Goal: Task Accomplishment & Management: Use online tool/utility

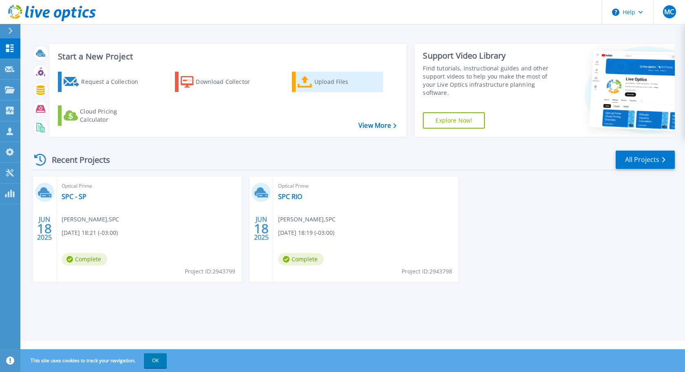
click at [330, 85] on div "Upload Files" at bounding box center [346, 82] width 65 height 16
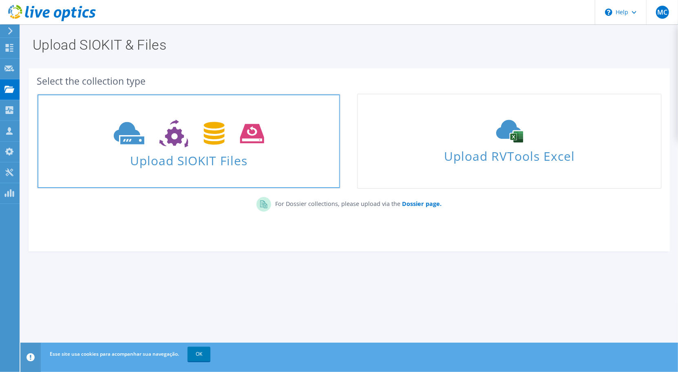
click at [191, 159] on span "Upload SIOKIT Files" at bounding box center [188, 159] width 302 height 18
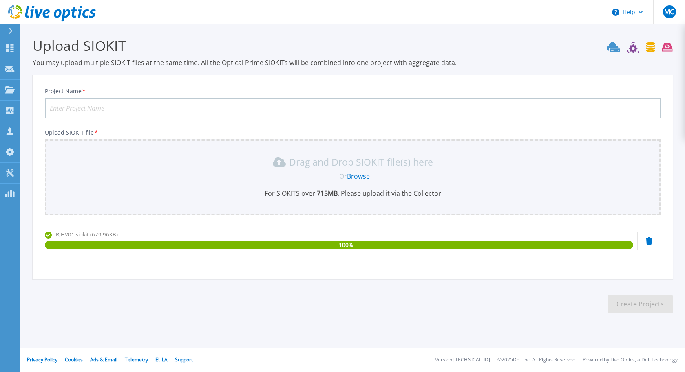
click at [99, 112] on input "Project Name *" at bounding box center [352, 108] width 615 height 20
type input "Atech - RJ DR"
click at [632, 308] on button "Create Projects" at bounding box center [639, 304] width 65 height 18
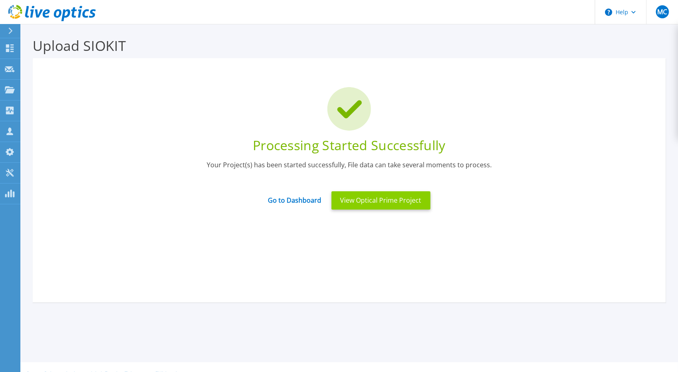
click at [360, 207] on button "View Optical Prime Project" at bounding box center [380, 201] width 99 height 18
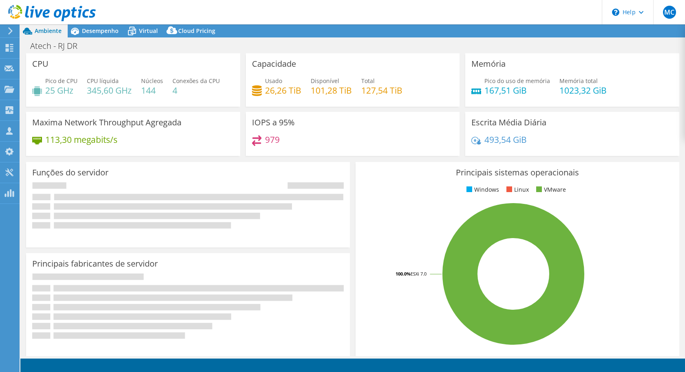
select select "USD"
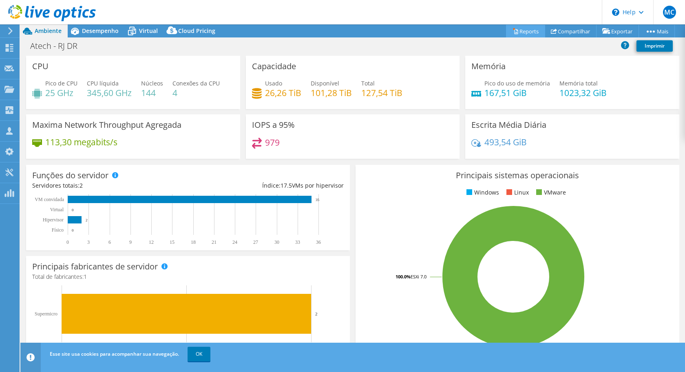
click at [533, 30] on link "Reports" at bounding box center [525, 31] width 39 height 13
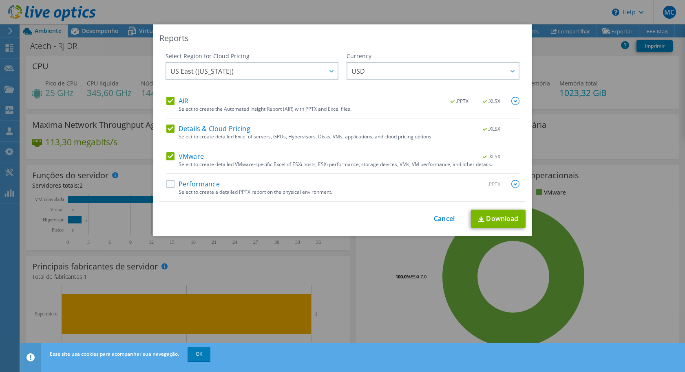
click at [195, 182] on label "Performance" at bounding box center [192, 184] width 53 height 8
click at [0, 0] on input "Performance" at bounding box center [0, 0] width 0 height 0
click at [493, 223] on link "Download" at bounding box center [498, 219] width 55 height 18
click at [441, 218] on link "Cancel" at bounding box center [444, 219] width 21 height 8
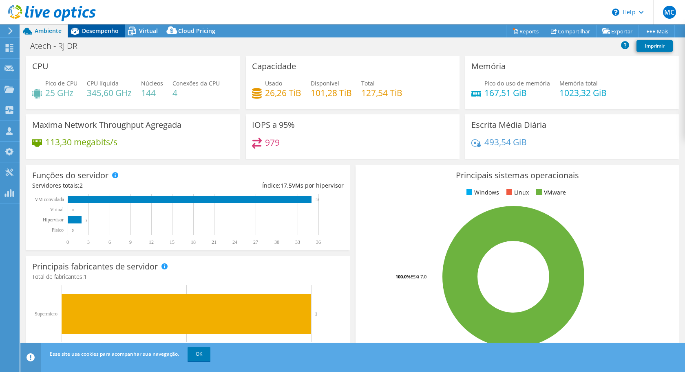
click at [88, 33] on span "Desempenho" at bounding box center [100, 31] width 37 height 8
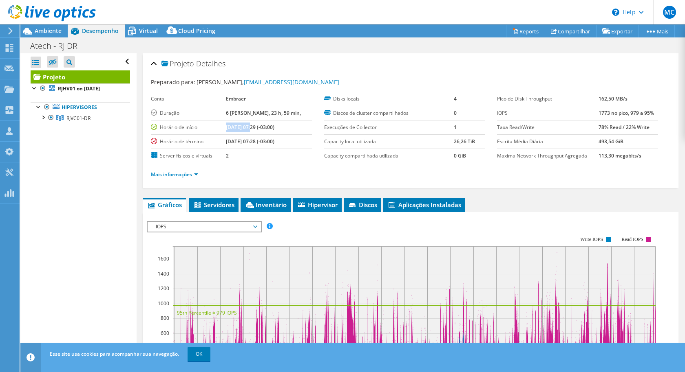
drag, startPoint x: 233, startPoint y: 125, endPoint x: 259, endPoint y: 129, distance: 26.0
click at [259, 129] on b "[DATE] 07:29 (-03:00)" at bounding box center [250, 127] width 48 height 7
click at [51, 31] on span "Ambiente" at bounding box center [48, 31] width 27 height 8
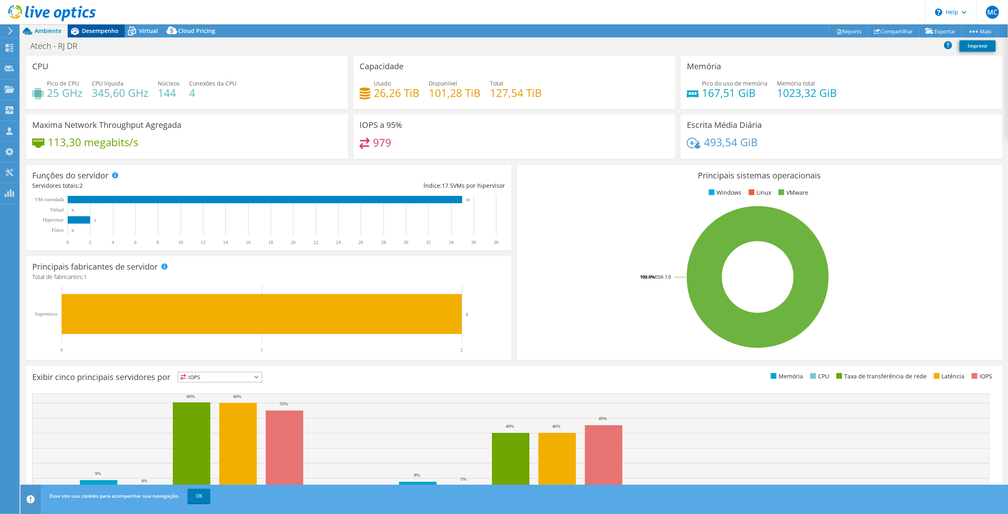
click at [87, 33] on span "Desempenho" at bounding box center [100, 31] width 37 height 8
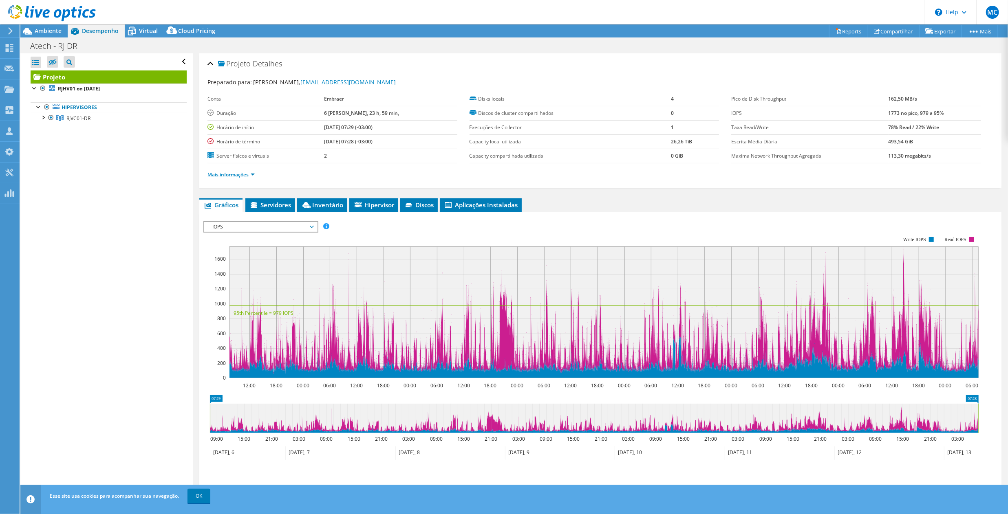
click at [224, 176] on link "Mais informações" at bounding box center [230, 174] width 47 height 7
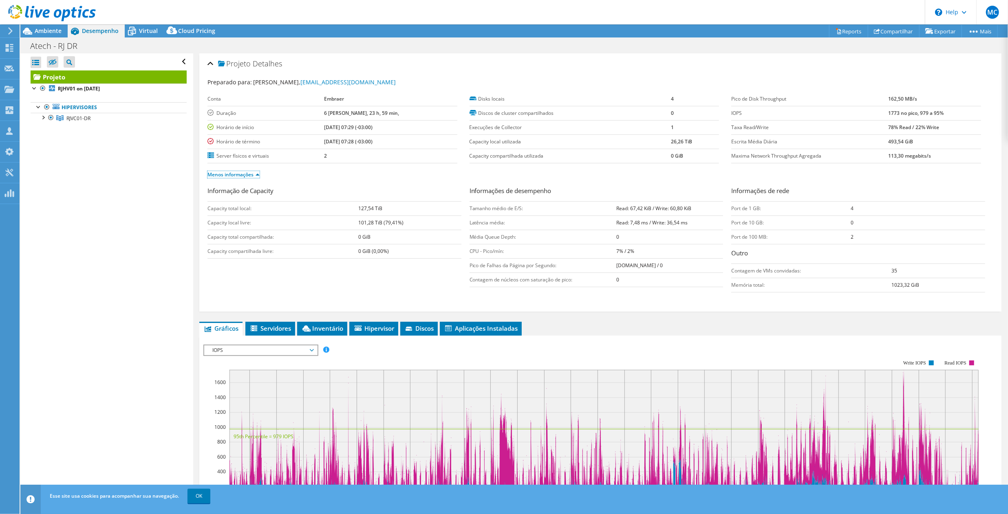
scroll to position [178, 0]
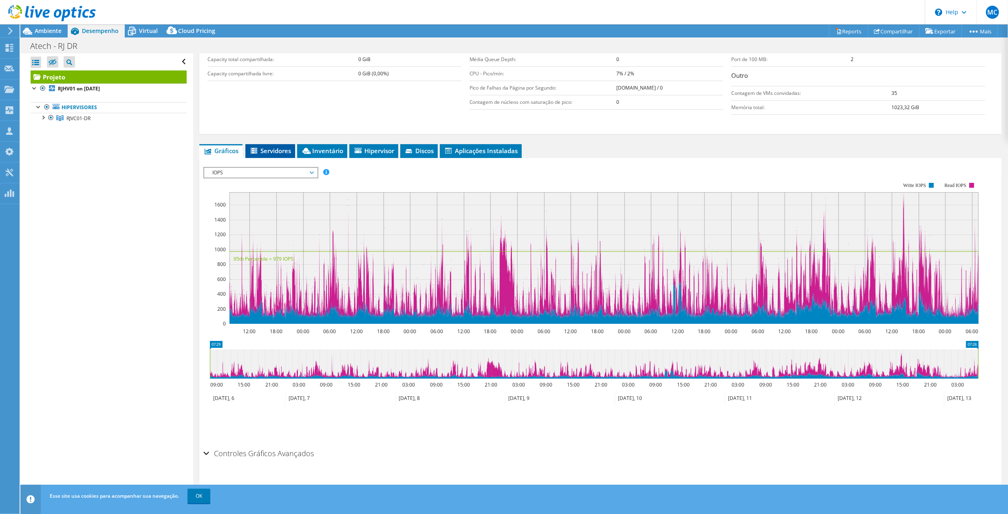
click at [263, 148] on span "Servidores" at bounding box center [270, 151] width 42 height 8
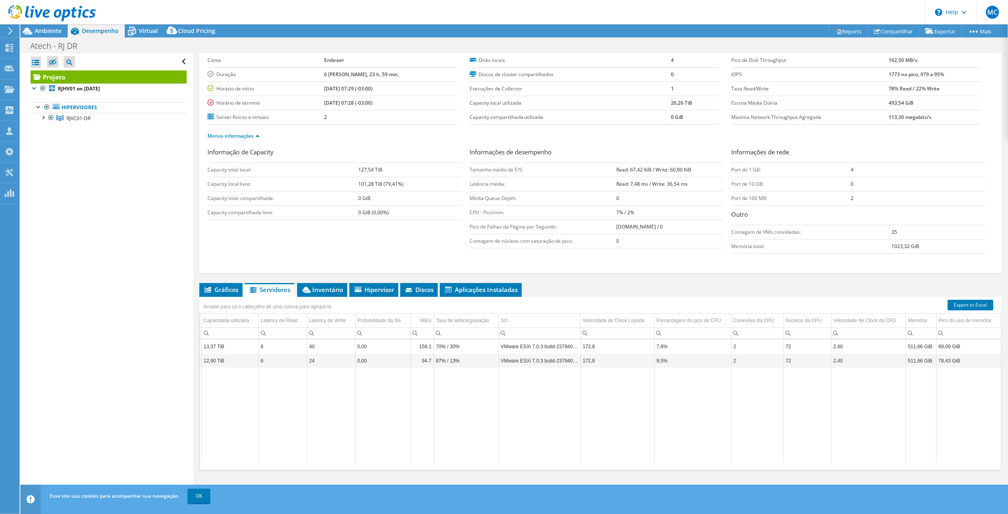
scroll to position [0, 0]
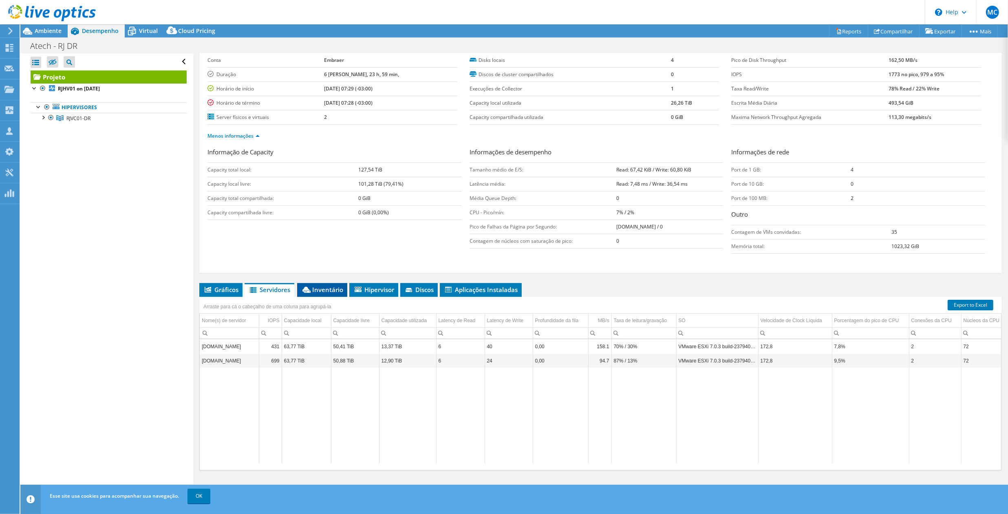
click at [332, 289] on span "Inventário" at bounding box center [322, 290] width 42 height 8
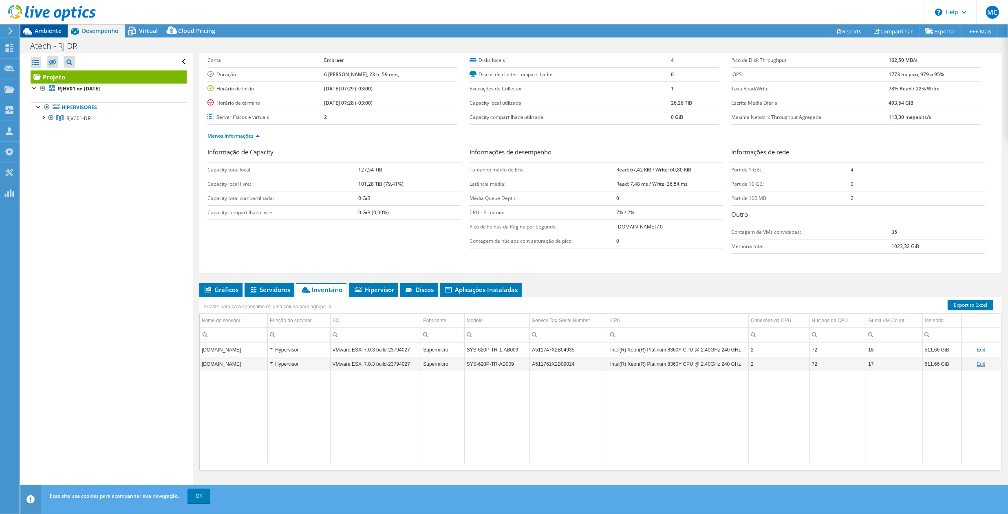
click at [33, 31] on icon at bounding box center [27, 31] width 14 height 14
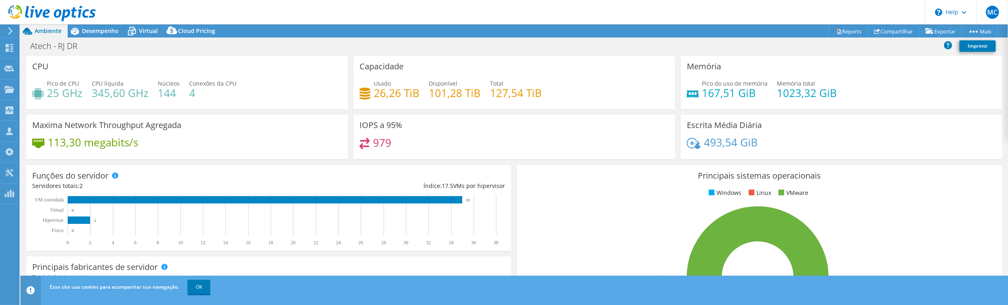
scroll to position [39, 0]
